Goal: Task Accomplishment & Management: Complete application form

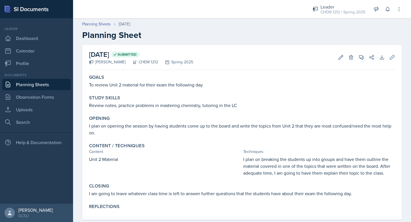
scroll to position [9, 0]
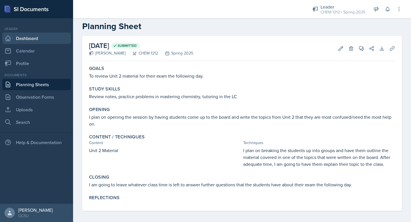
click at [20, 40] on link "Dashboard" at bounding box center [36, 38] width 69 height 11
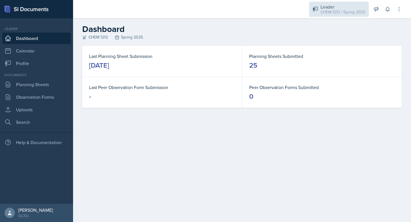
click at [341, 11] on div "CHEM 1212 / Spring 2025" at bounding box center [343, 12] width 45 height 6
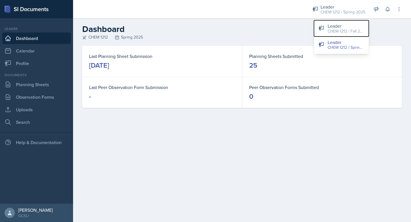
click at [329, 28] on div "CHEM 1212 / Fall 2025" at bounding box center [346, 31] width 37 height 6
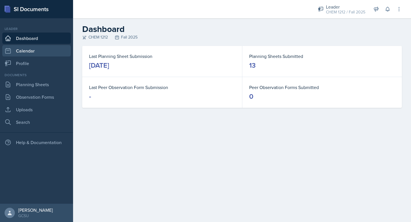
click at [29, 51] on link "Calendar" at bounding box center [36, 50] width 69 height 11
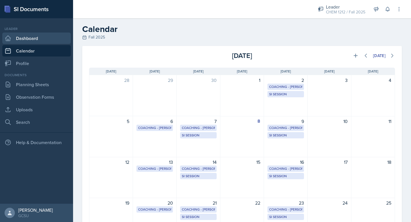
click at [39, 39] on link "Dashboard" at bounding box center [36, 38] width 69 height 11
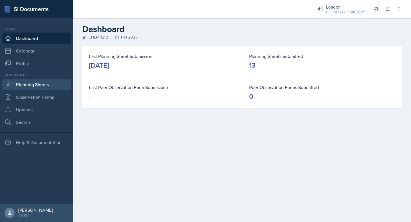
click at [32, 84] on link "Planning Sheets" at bounding box center [36, 84] width 69 height 11
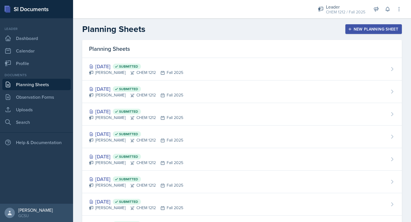
click at [375, 32] on button "New Planning Sheet" at bounding box center [374, 29] width 57 height 10
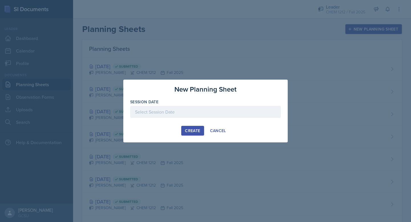
click at [175, 110] on div at bounding box center [205, 112] width 151 height 12
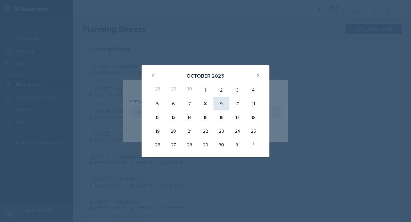
click at [217, 103] on div "9" at bounding box center [222, 104] width 16 height 14
type input "[DATE]"
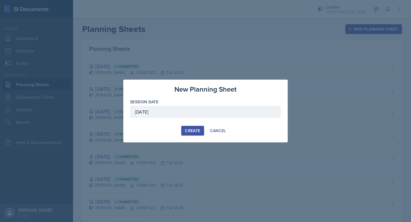
click at [182, 125] on div "New Planning Sheet Session Date [DATE] [DATE] 28 29 30 1 2 3 4 5 6 7 8 9 10 11 …" at bounding box center [205, 111] width 165 height 63
click at [187, 130] on div "Create" at bounding box center [192, 131] width 15 height 5
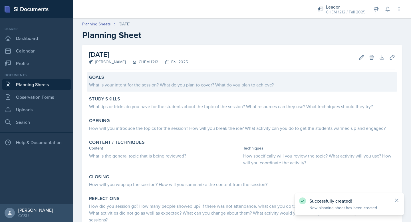
click at [122, 89] on div "Goals What is your intent for the session? What do you plan to cover? What do y…" at bounding box center [242, 81] width 311 height 19
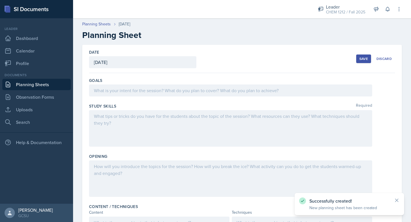
click at [123, 89] on div at bounding box center [230, 91] width 283 height 12
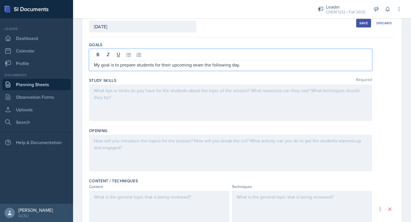
click at [109, 104] on div at bounding box center [230, 103] width 283 height 37
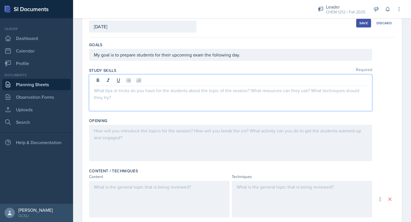
scroll to position [46, 0]
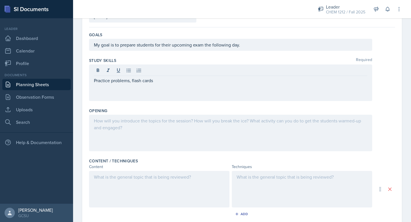
click at [133, 127] on div at bounding box center [230, 133] width 283 height 37
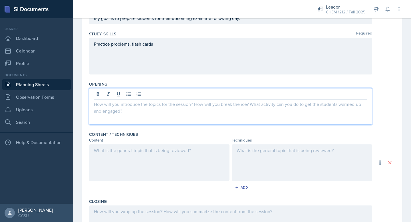
scroll to position [74, 0]
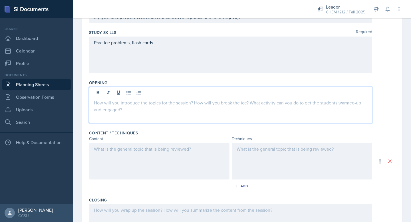
click at [151, 159] on div at bounding box center [159, 161] width 141 height 37
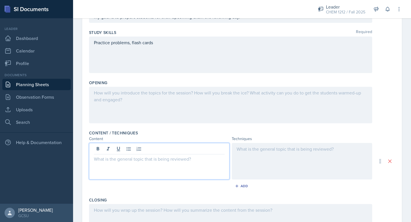
scroll to position [84, 0]
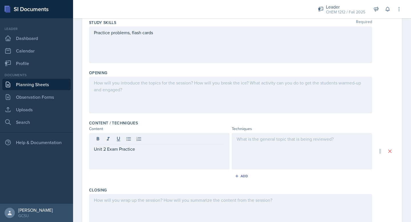
click at [250, 147] on div at bounding box center [302, 151] width 141 height 37
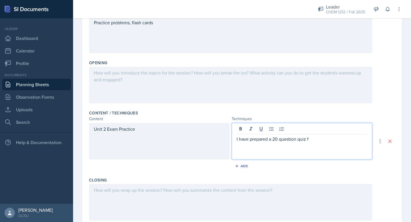
click at [299, 141] on p "I have prepared a 20 question quiz f" at bounding box center [302, 139] width 131 height 7
click at [341, 140] on p "I have prepared a 20 question practice quiz f" at bounding box center [302, 139] width 131 height 7
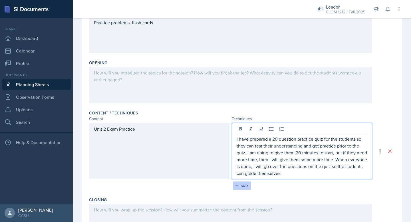
click at [237, 187] on icon "button" at bounding box center [237, 186] width 4 height 4
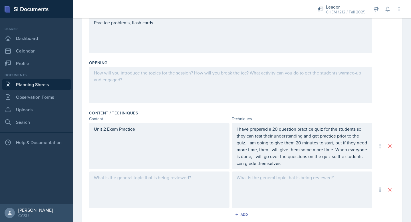
click at [176, 184] on div at bounding box center [159, 190] width 141 height 37
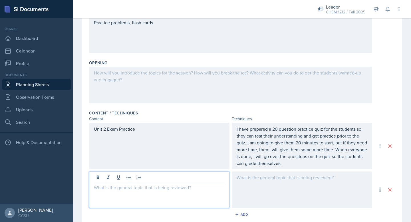
scroll to position [104, 0]
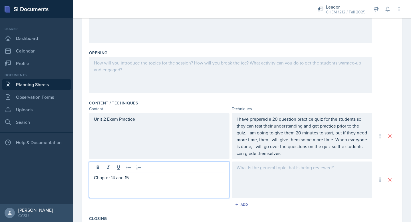
click at [279, 171] on div at bounding box center [302, 180] width 141 height 37
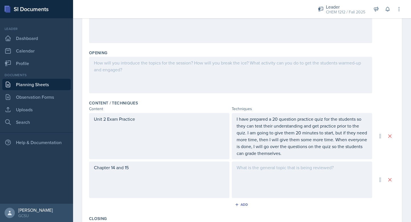
scroll to position [114, 0]
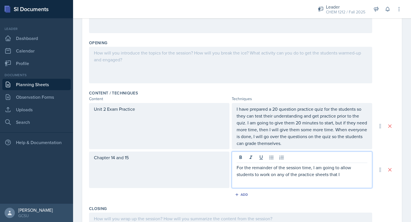
drag, startPoint x: 237, startPoint y: 165, endPoint x: 411, endPoint y: 182, distance: 175.1
click at [411, 182] on div "Date [DATE] [DATE] 28 29 30 1 2 3 4 5 6 7 8 9 10 11 12 13 14 15 16 17 18 19 20 …" at bounding box center [242, 126] width 338 height 391
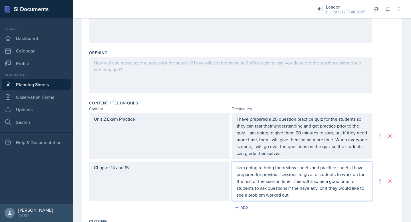
click at [234, 76] on div at bounding box center [230, 75] width 283 height 37
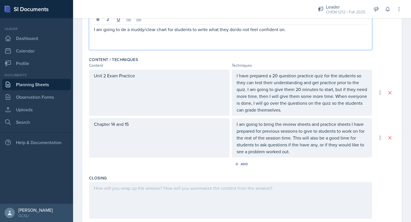
scroll to position [217, 0]
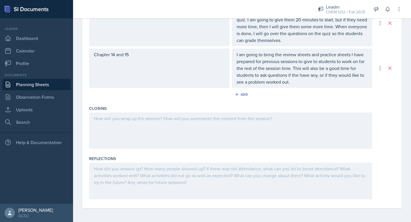
click at [166, 125] on div at bounding box center [230, 131] width 283 height 37
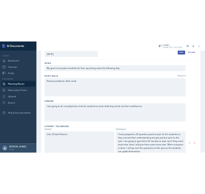
scroll to position [0, 0]
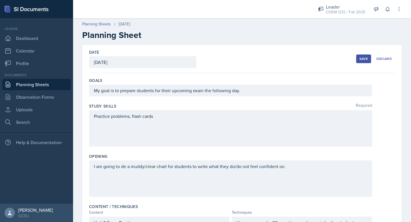
click at [362, 61] on div "Save" at bounding box center [364, 59] width 9 height 5
